Goal: Transaction & Acquisition: Book appointment/travel/reservation

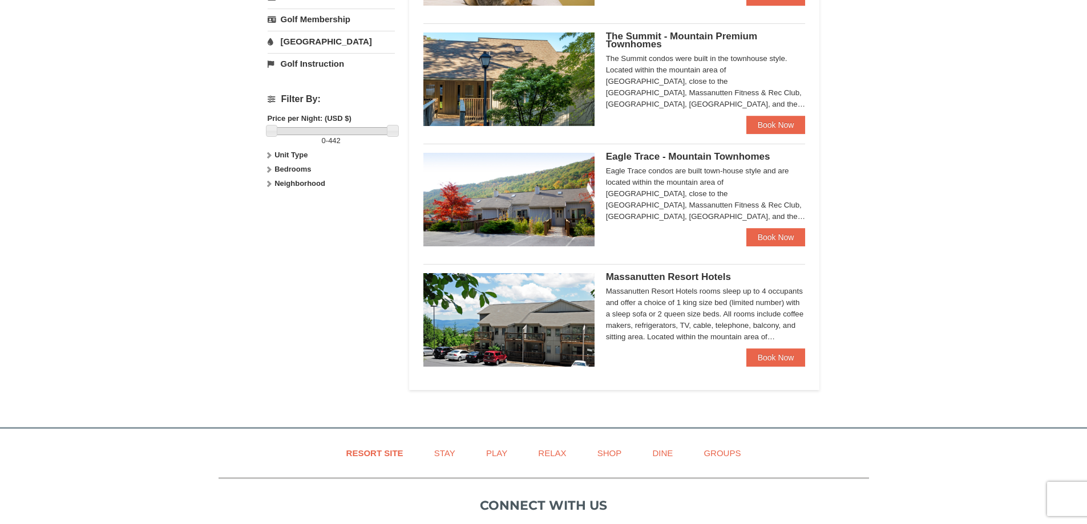
scroll to position [456, 0]
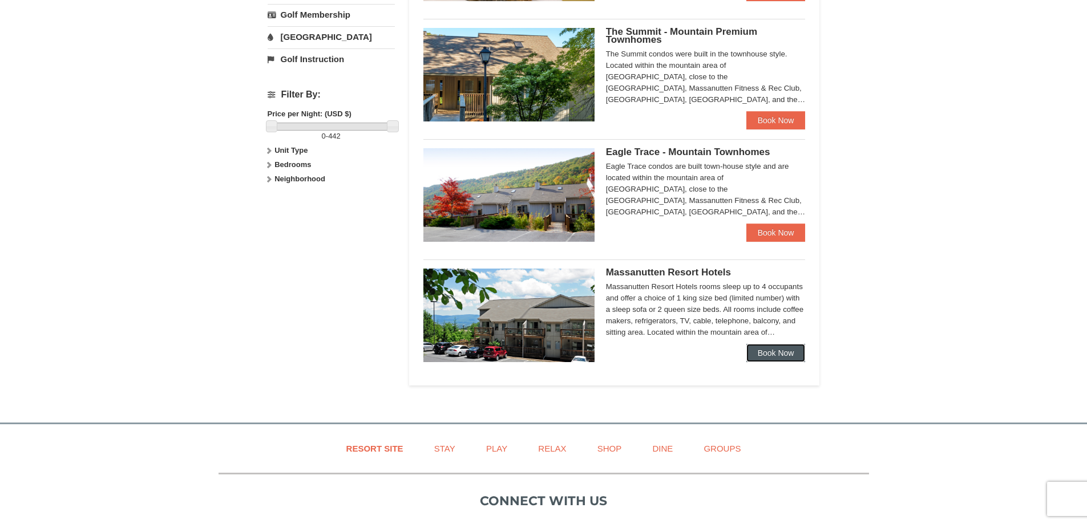
click at [778, 349] on link "Book Now" at bounding box center [775, 353] width 59 height 18
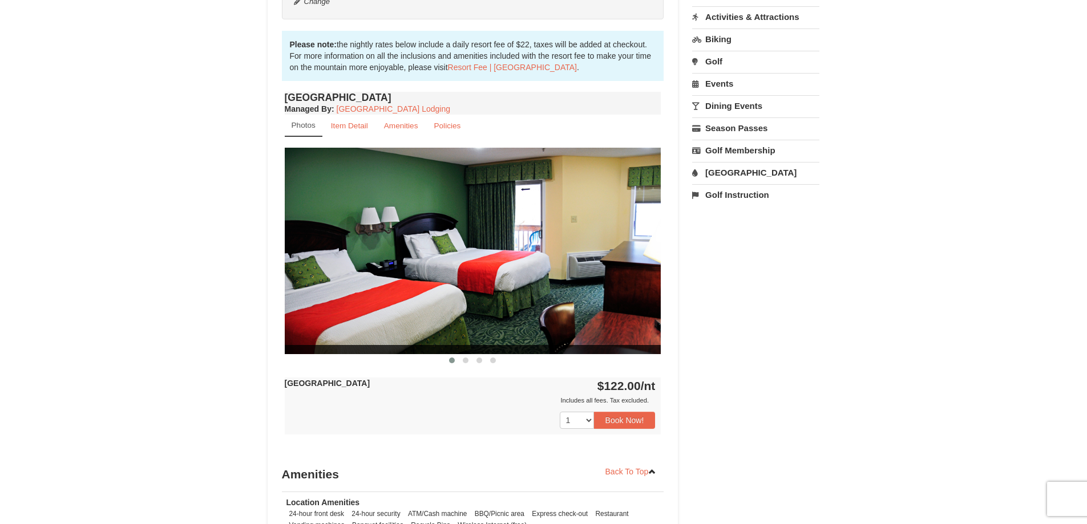
scroll to position [285, 0]
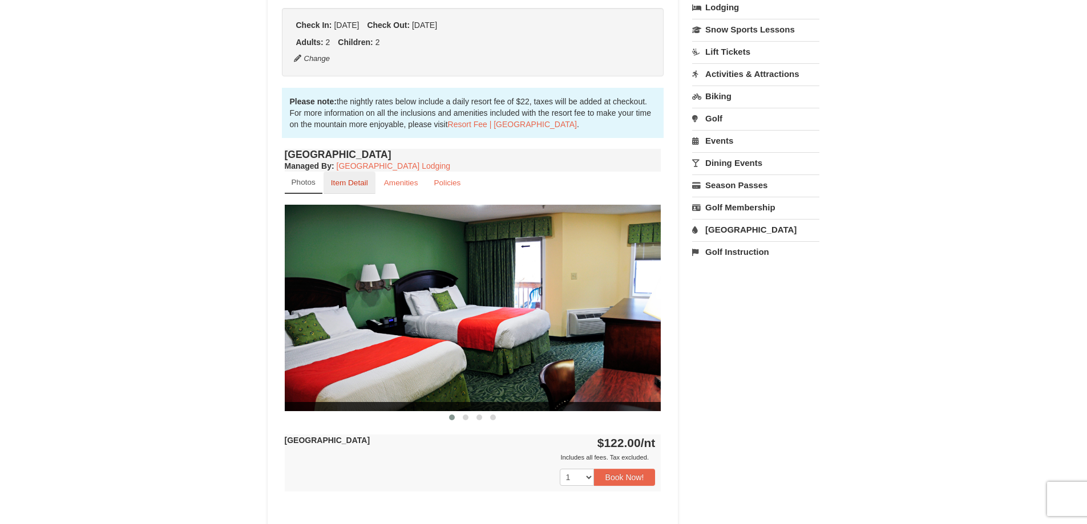
click at [350, 186] on small "Item Detail" at bounding box center [349, 183] width 37 height 9
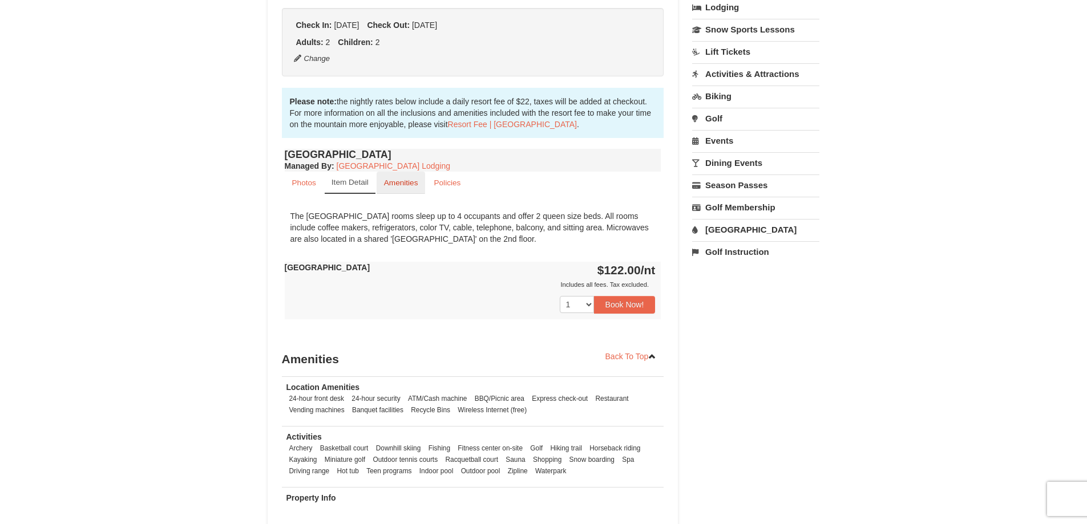
click at [392, 178] on link "Amenities" at bounding box center [401, 183] width 49 height 22
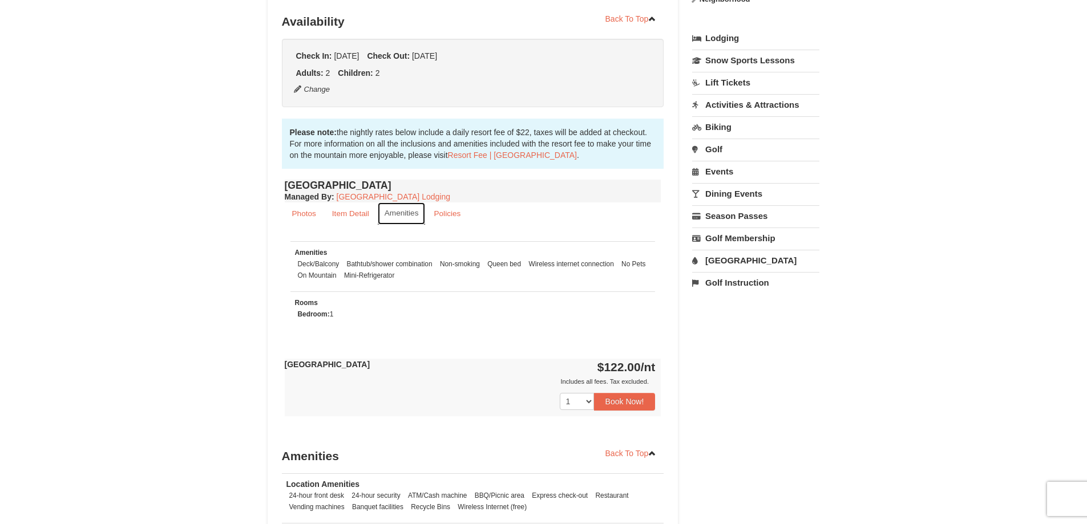
scroll to position [228, 0]
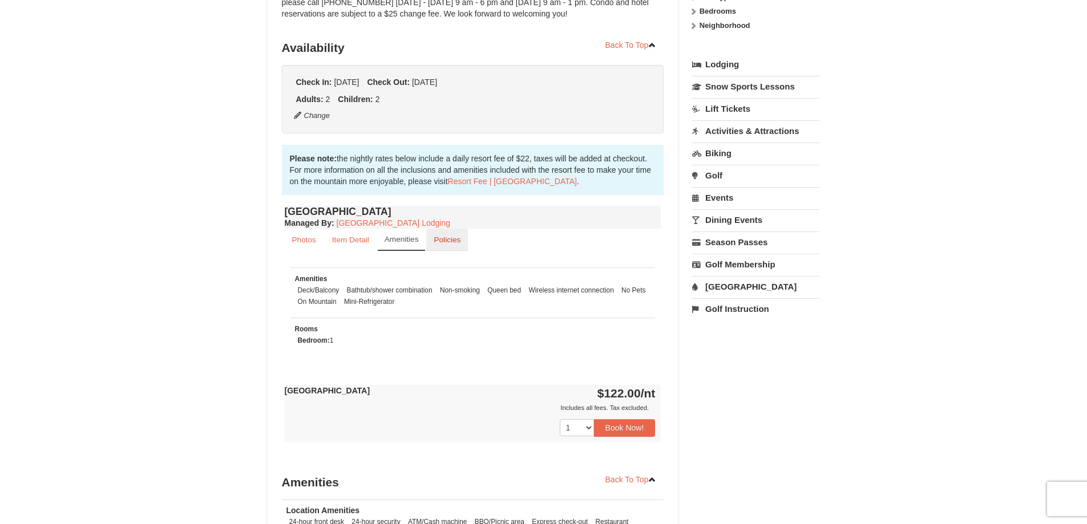
click at [449, 241] on small "Policies" at bounding box center [447, 240] width 27 height 9
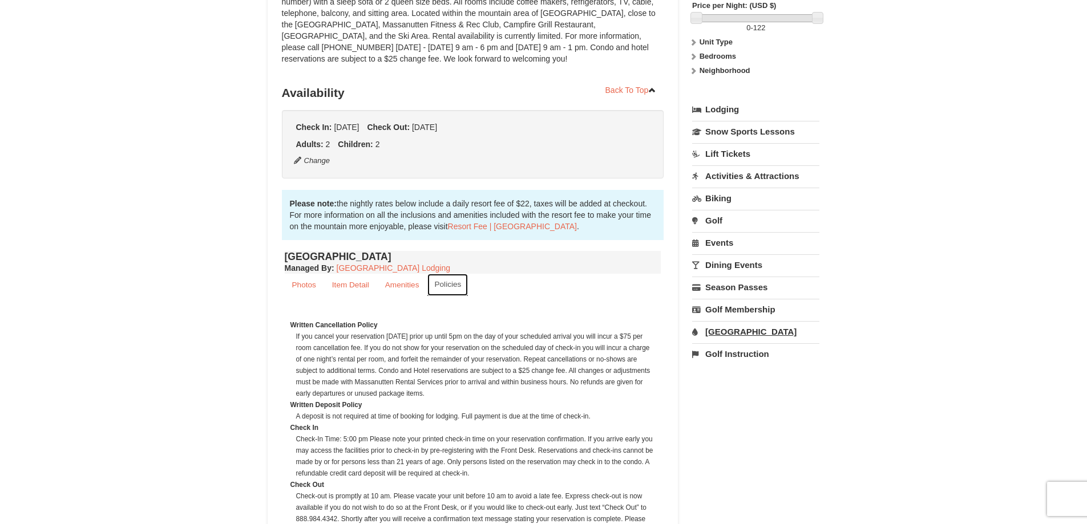
scroll to position [171, 0]
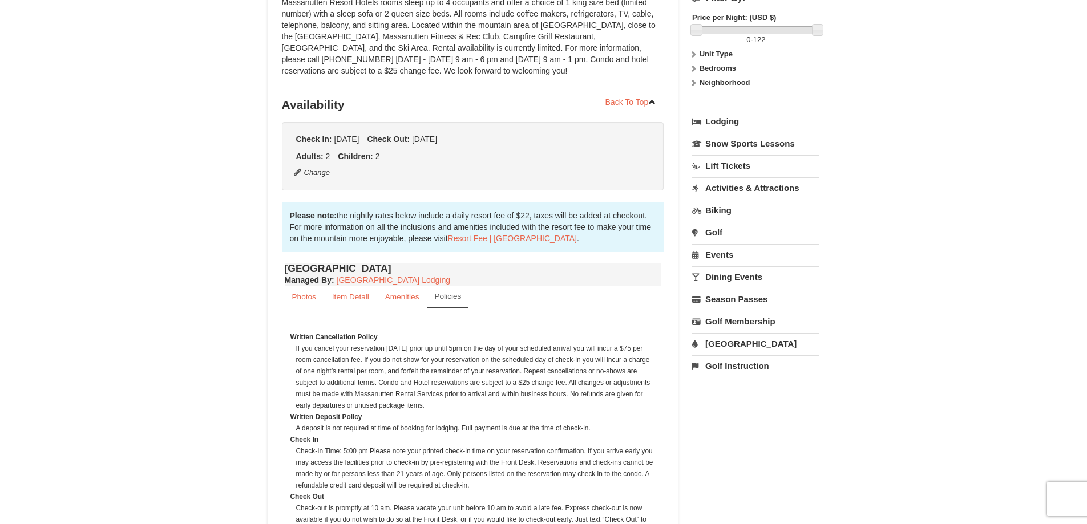
click at [735, 162] on link "Lift Tickets" at bounding box center [755, 165] width 127 height 21
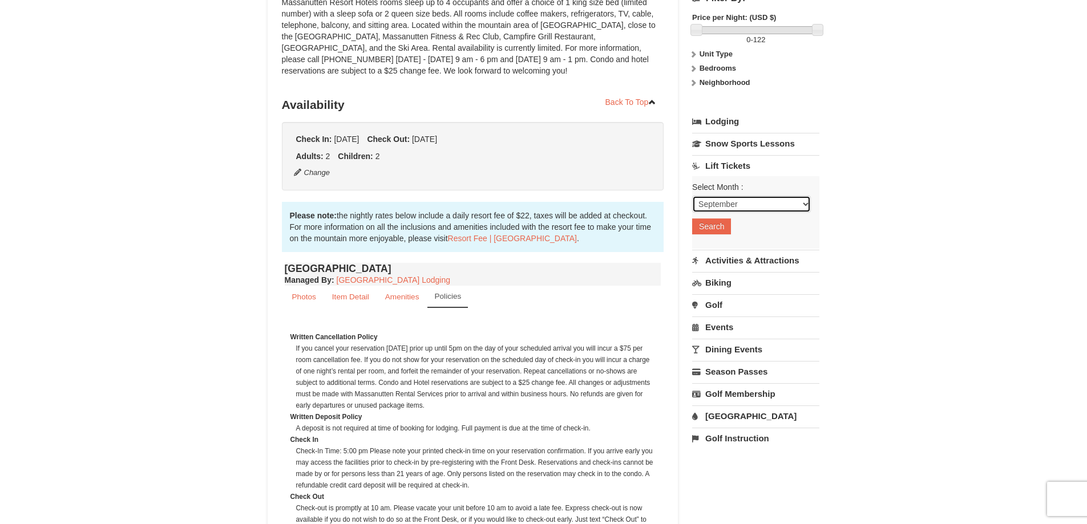
click at [807, 201] on select "September October November December January February March April May June July …" at bounding box center [751, 204] width 119 height 17
select select "11"
click at [692, 196] on select "September October November December January February March April May June July …" at bounding box center [751, 204] width 119 height 17
click at [713, 223] on button "Search" at bounding box center [711, 227] width 39 height 16
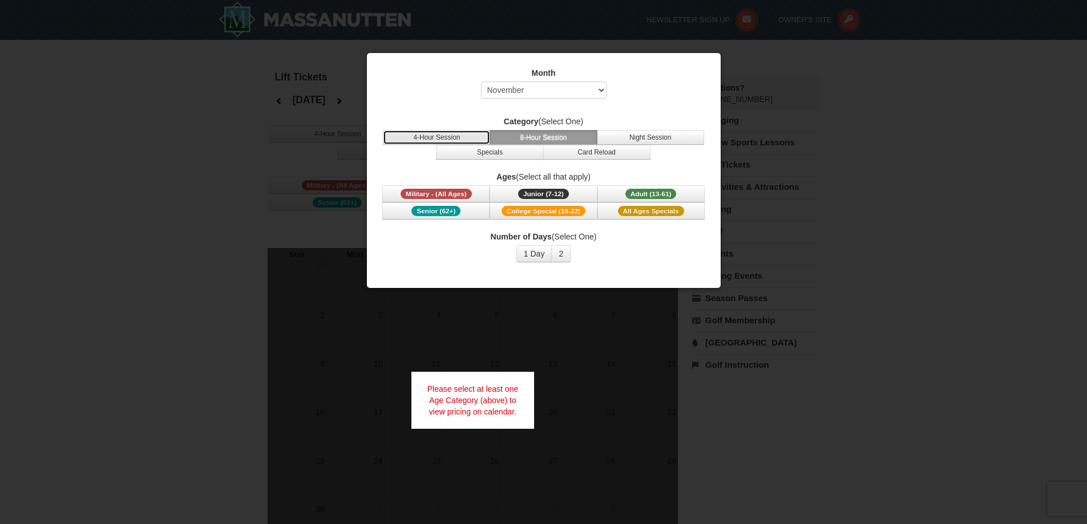
click at [445, 133] on button "4-Hour Session" at bounding box center [436, 137] width 107 height 15
click at [548, 196] on span "Junior (7-12)" at bounding box center [543, 194] width 51 height 10
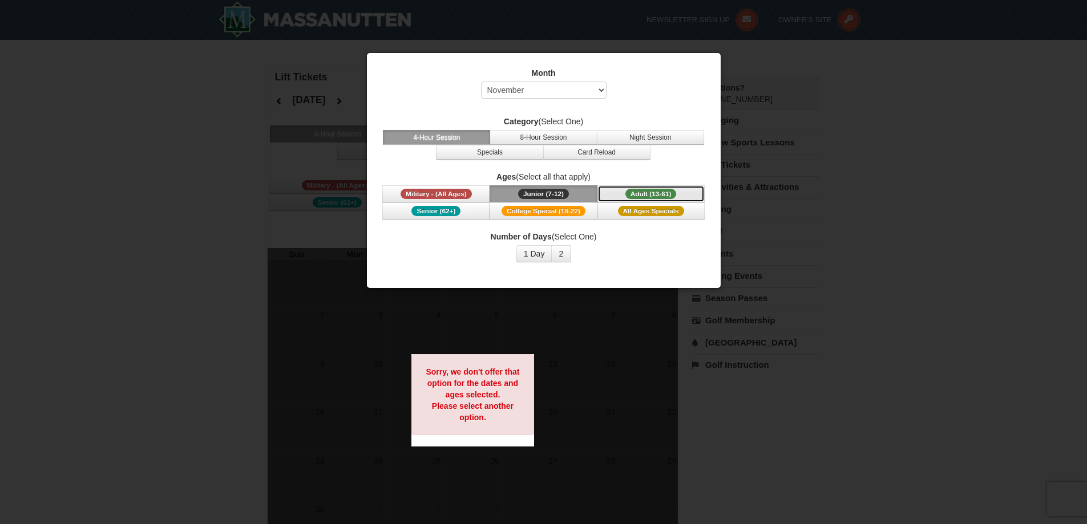
click at [654, 197] on span "Adult (13-61)" at bounding box center [650, 194] width 51 height 10
click at [650, 214] on span "All Ages Specials" at bounding box center [651, 211] width 66 height 10
click at [546, 215] on span "College Special (18-22)" at bounding box center [543, 211] width 84 height 10
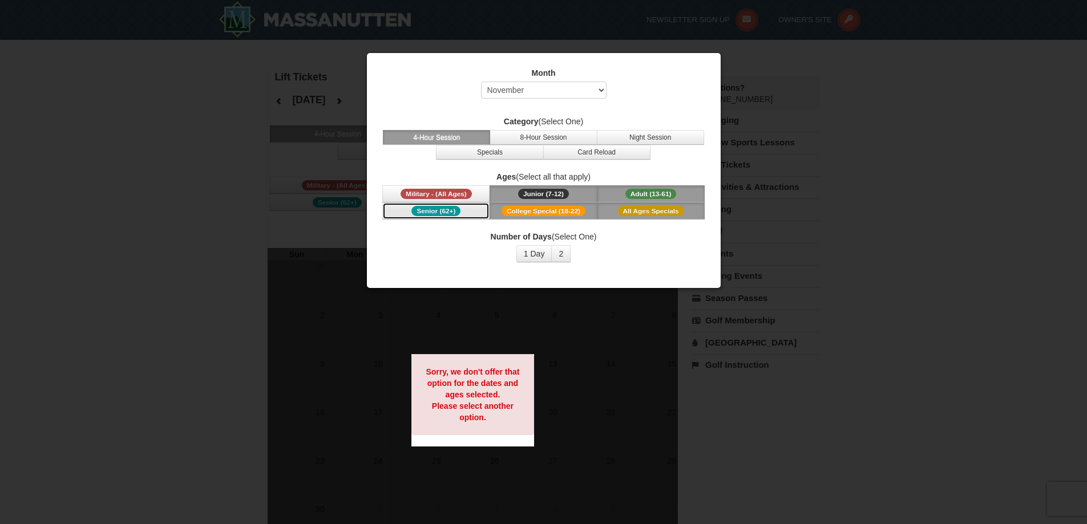
click at [428, 206] on span "Senior (62+)" at bounding box center [435, 211] width 49 height 10
click at [601, 87] on select "Select September October November December January February March April May Jun…" at bounding box center [544, 90] width 126 height 17
select select "9"
click at [481, 82] on select "Select September October November December January February March April May Jun…" at bounding box center [544, 90] width 126 height 17
click at [458, 189] on span "Military - (All Ages)" at bounding box center [435, 194] width 71 height 10
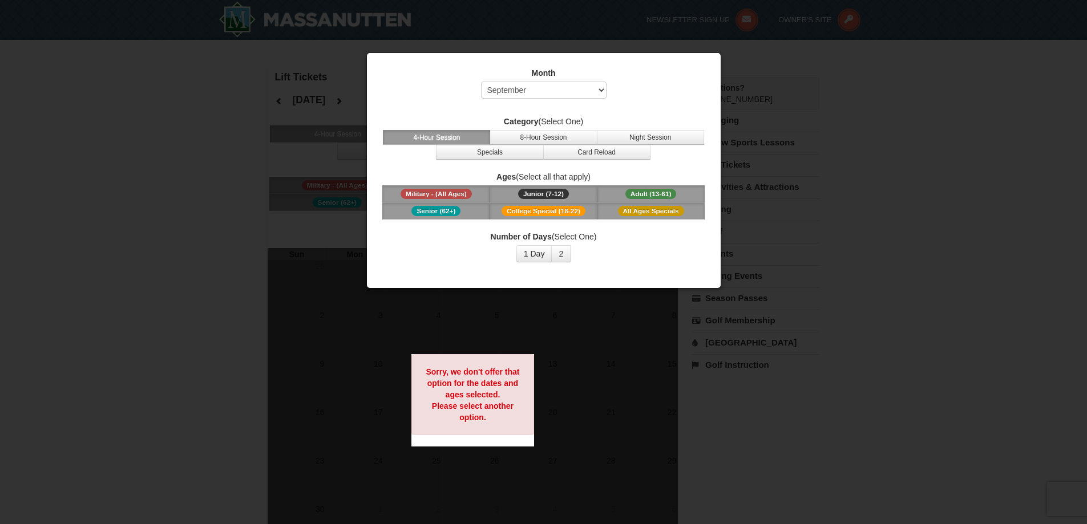
click at [557, 193] on span "Junior (7-12)" at bounding box center [543, 194] width 51 height 10
click at [673, 192] on span "Adult (13-61)" at bounding box center [650, 194] width 51 height 10
click at [446, 211] on span "Senior (62+)" at bounding box center [435, 211] width 49 height 10
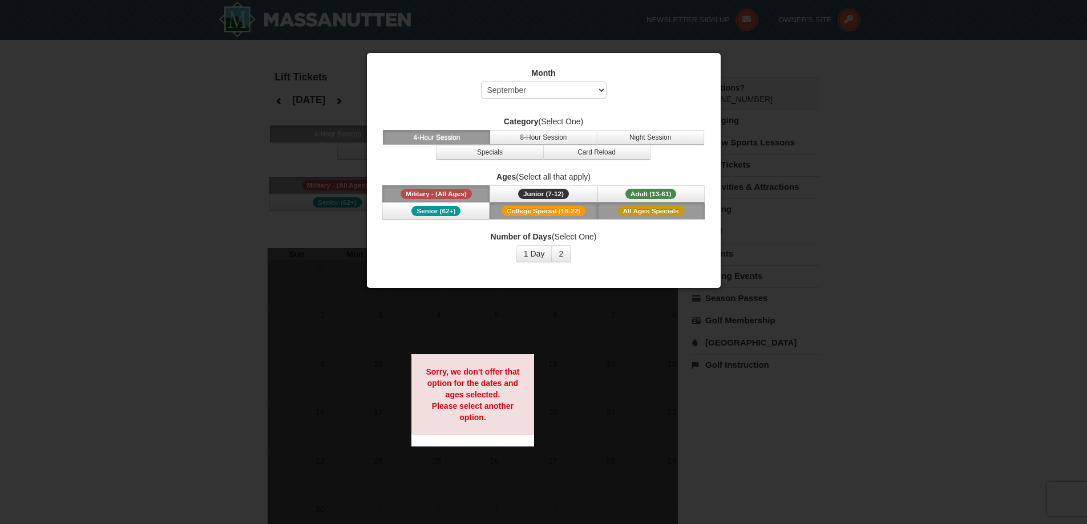
click at [524, 213] on span "College Special (18-22)" at bounding box center [543, 211] width 84 height 10
click at [657, 213] on span "All Ages Specials" at bounding box center [651, 211] width 66 height 10
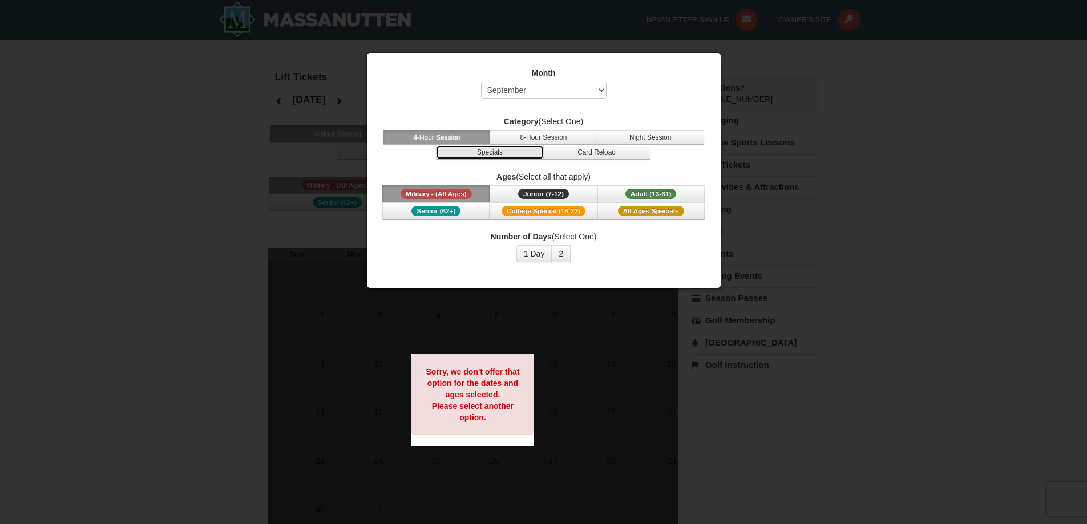
click at [512, 154] on button "Specials" at bounding box center [489, 152] width 107 height 15
click at [858, 134] on div at bounding box center [543, 262] width 1087 height 524
click at [213, 148] on div at bounding box center [543, 262] width 1087 height 524
click at [963, 296] on div at bounding box center [543, 262] width 1087 height 524
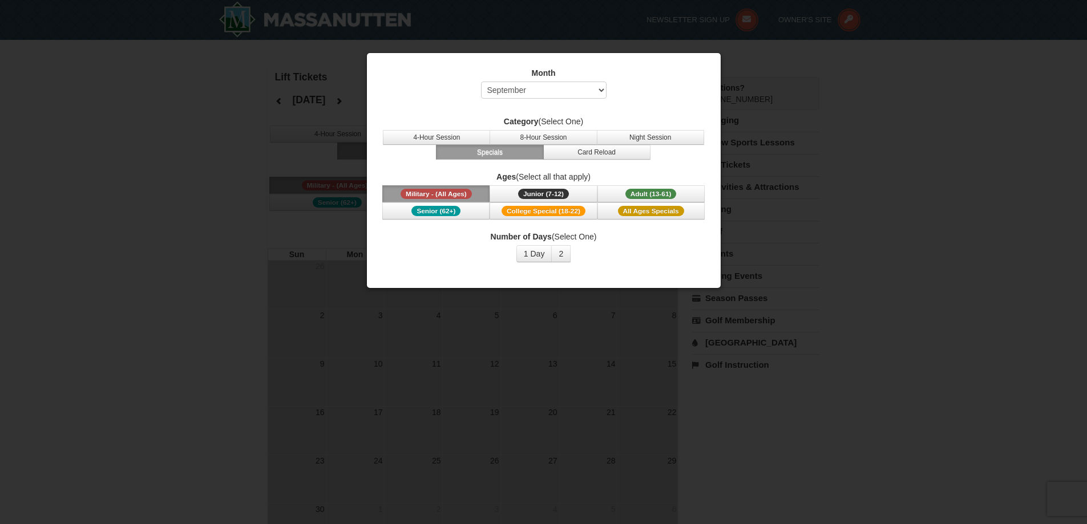
click at [874, 114] on div at bounding box center [543, 262] width 1087 height 524
click at [237, 106] on div at bounding box center [543, 262] width 1087 height 524
click at [898, 243] on div at bounding box center [543, 262] width 1087 height 524
click at [872, 127] on div at bounding box center [543, 262] width 1087 height 524
click at [862, 265] on div at bounding box center [543, 262] width 1087 height 524
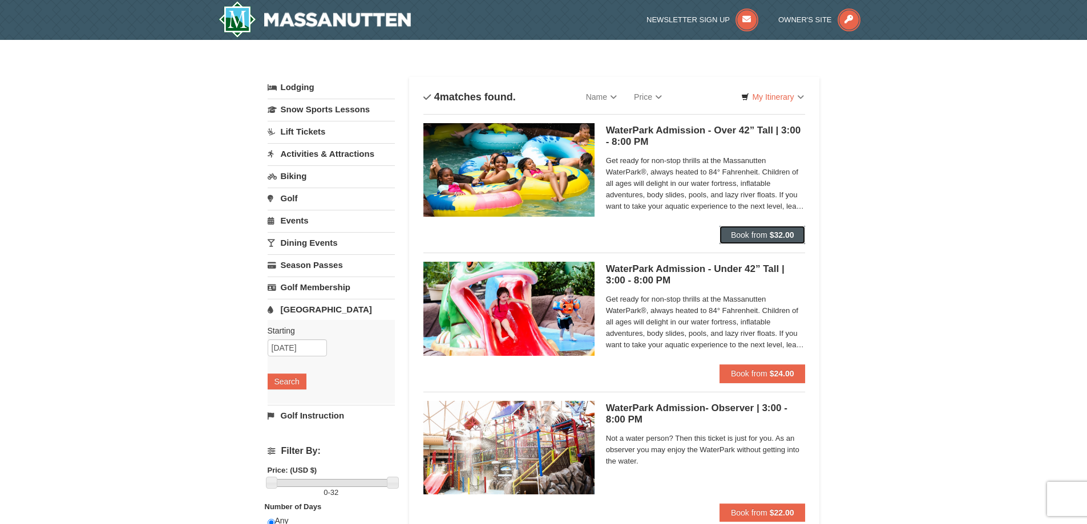
click at [760, 230] on span "Book from" at bounding box center [749, 234] width 37 height 9
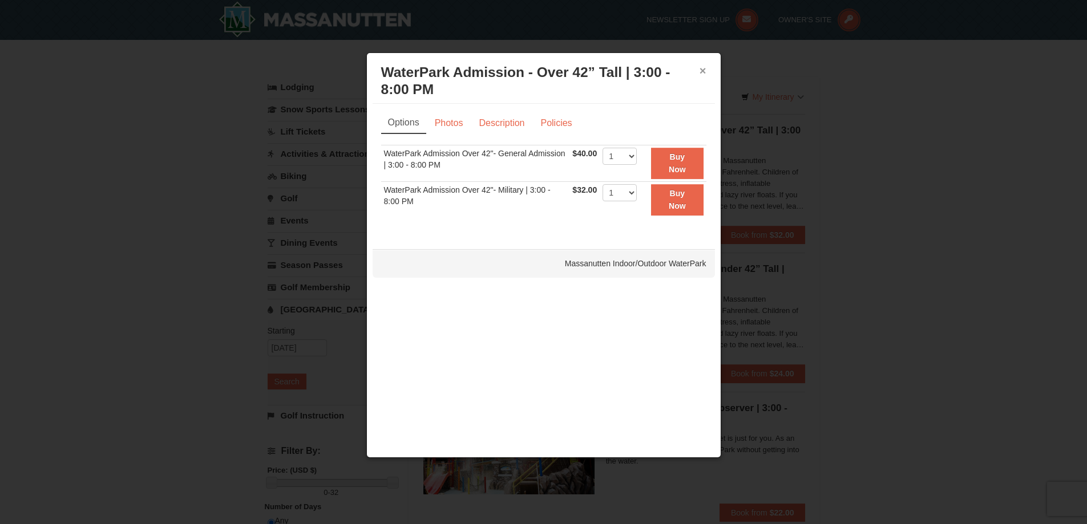
click at [702, 70] on button "×" at bounding box center [702, 70] width 7 height 11
